Goal: Navigation & Orientation: Find specific page/section

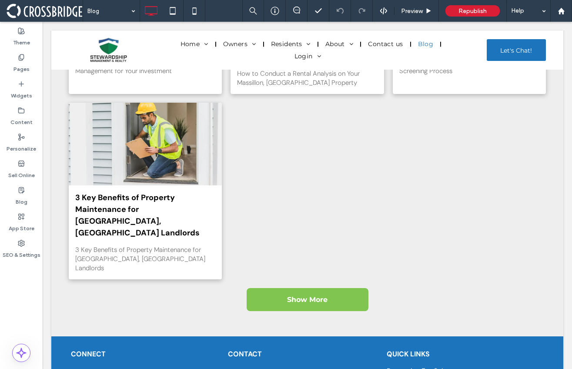
scroll to position [720, 0]
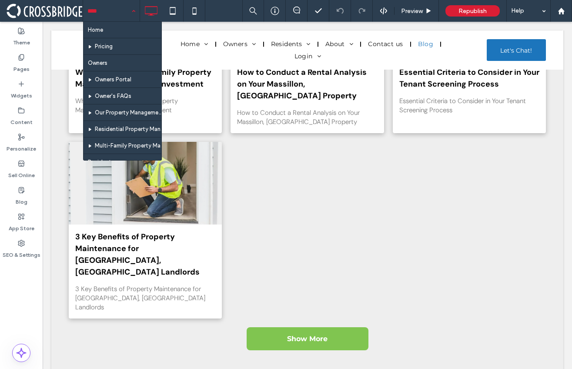
click at [119, 16] on input at bounding box center [108, 11] width 43 height 22
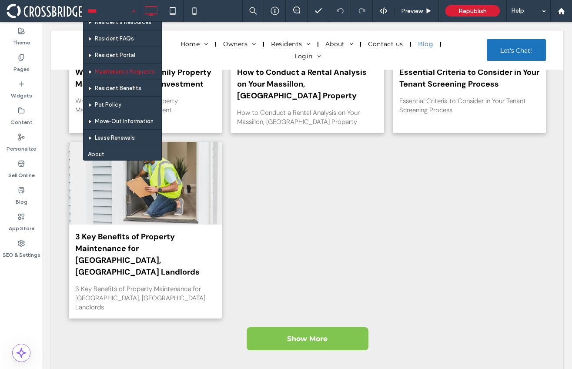
scroll to position [176, 0]
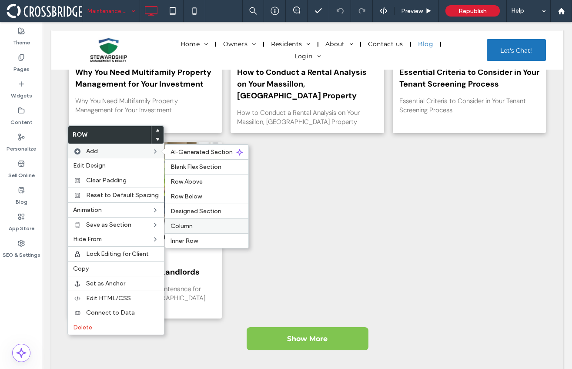
click at [193, 229] on label "Column" at bounding box center [206, 225] width 73 height 7
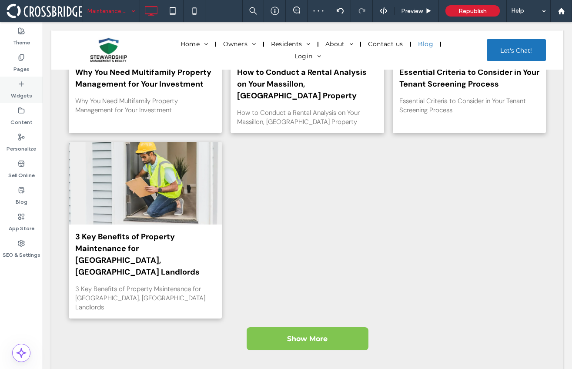
click at [30, 95] on label "Widgets" at bounding box center [21, 93] width 21 height 12
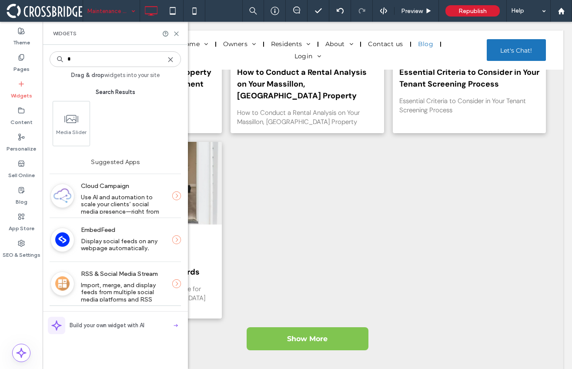
type input "*"
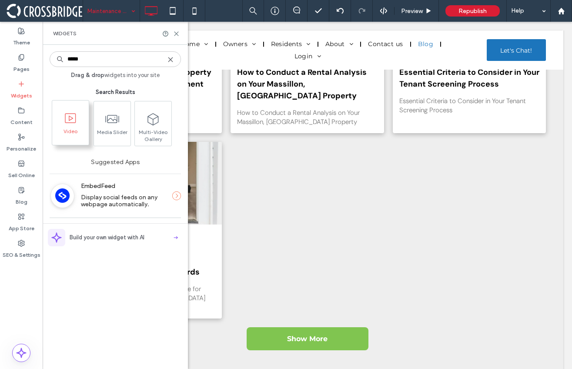
type input "*****"
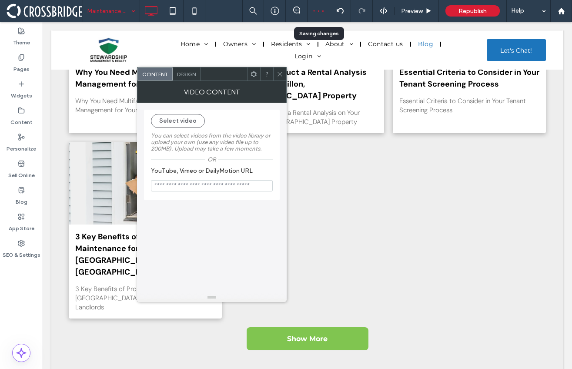
drag, startPoint x: 66, startPoint y: 136, endPoint x: 321, endPoint y: 1, distance: 288.5
